Goal: Obtain resource: Obtain resource

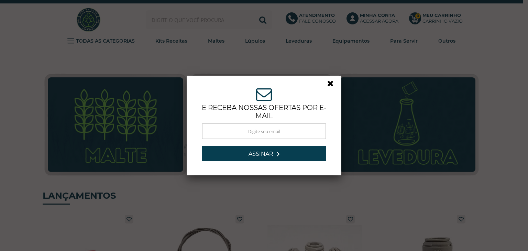
click at [330, 83] on link at bounding box center [333, 85] width 12 height 12
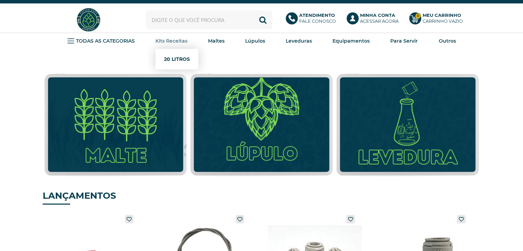
click at [175, 57] on link "20 Litros" at bounding box center [177, 59] width 26 height 14
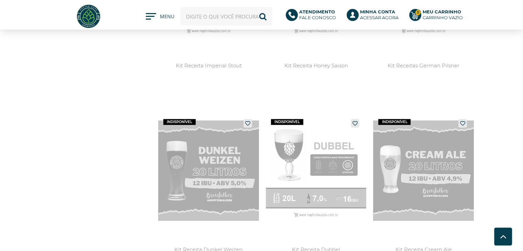
scroll to position [722, 0]
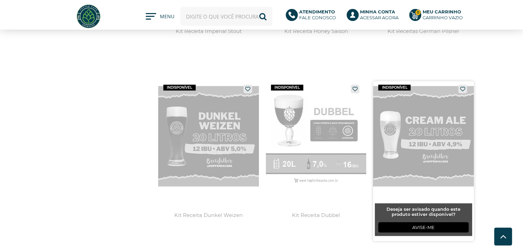
click at [440, 141] on link at bounding box center [423, 161] width 101 height 160
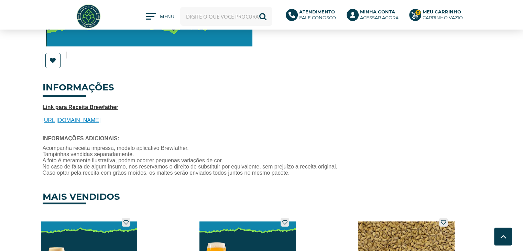
click at [95, 117] on span "https://share.brewfather.app/AXm74zvEsin5zT" at bounding box center [72, 120] width 58 height 6
